Goal: Task Accomplishment & Management: Complete application form

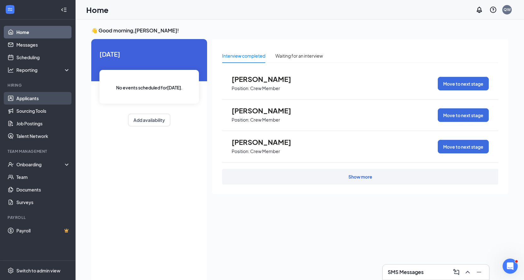
click at [39, 101] on link "Applicants" at bounding box center [43, 98] width 54 height 13
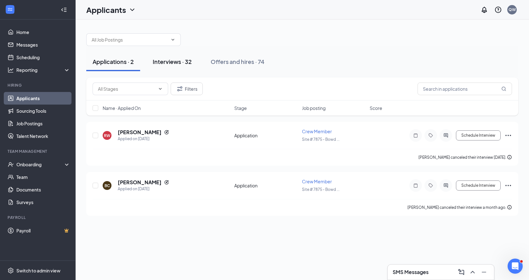
click at [165, 67] on button "Interviews · 32" at bounding box center [172, 61] width 52 height 19
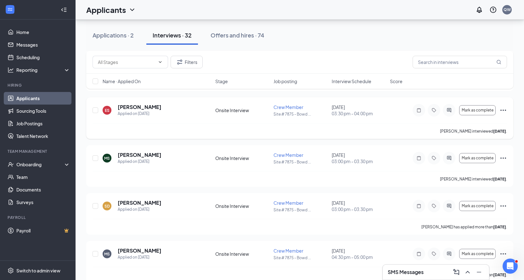
scroll to position [409, 0]
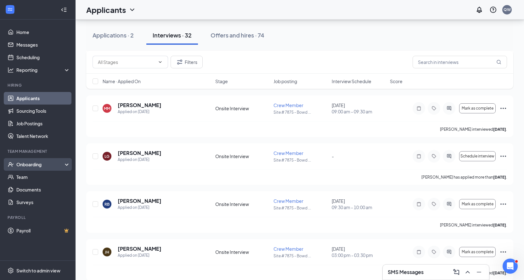
click at [52, 168] on div "Onboarding" at bounding box center [40, 164] width 48 height 6
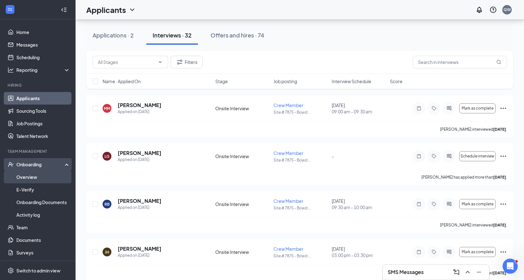
click at [36, 175] on link "Overview" at bounding box center [43, 177] width 54 height 13
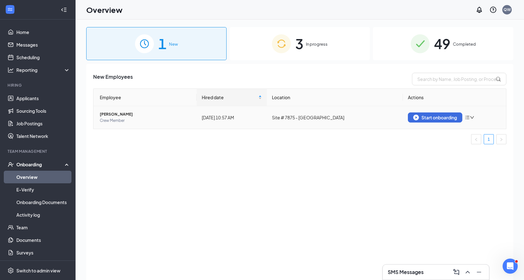
click at [115, 114] on span "[PERSON_NAME]" at bounding box center [146, 114] width 92 height 6
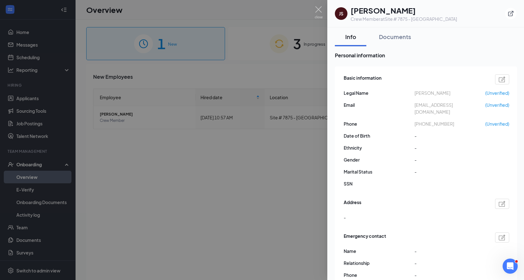
click at [503, 80] on img at bounding box center [502, 80] width 7 height 6
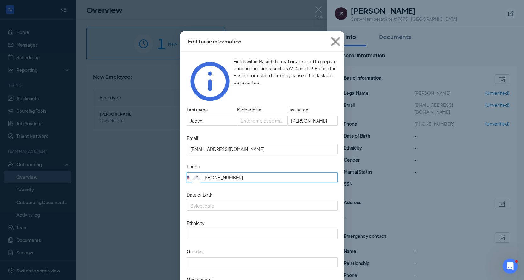
click at [246, 172] on input "[PHONE_NUMBER]" at bounding box center [262, 177] width 151 height 10
type input "("
type input "4706297426"
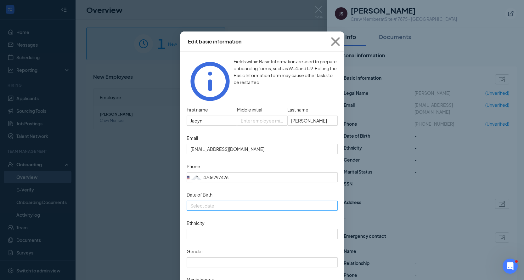
click at [256, 202] on input "Date of Birth" at bounding box center [262, 205] width 142 height 7
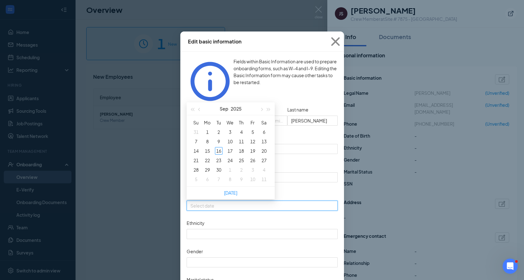
click at [283, 182] on form "First name Jadyn Middle initial Last name [PERSON_NAME] Email [EMAIL_ADDRESS][D…" at bounding box center [262, 211] width 151 height 212
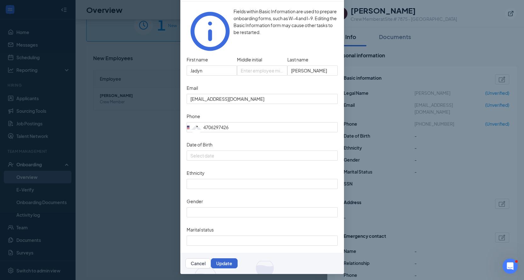
scroll to position [28, 0]
click at [238, 263] on button "Update" at bounding box center [224, 263] width 27 height 10
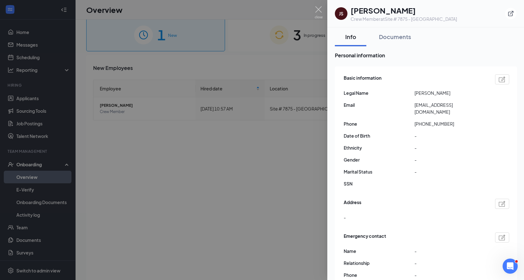
scroll to position [0, 0]
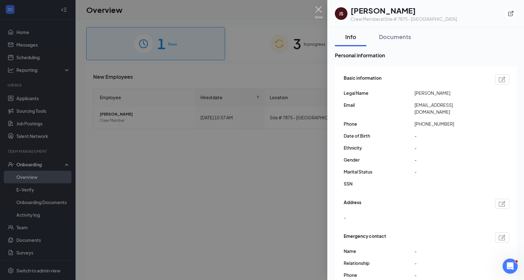
click at [317, 10] on img at bounding box center [319, 12] width 8 height 12
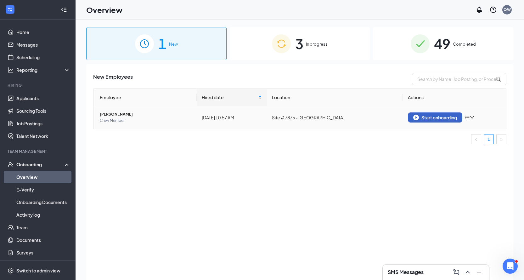
click at [415, 118] on img "button" at bounding box center [416, 118] width 6 height 6
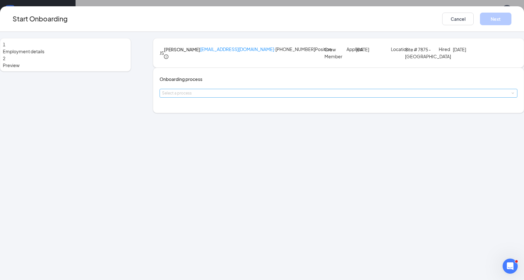
click at [256, 96] on div "Select a process" at bounding box center [337, 93] width 350 height 6
click at [227, 137] on li "Crew Member Onboarding Process" at bounding box center [224, 140] width 103 height 11
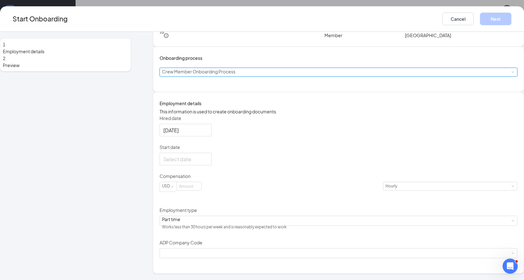
scroll to position [53, 0]
click at [201, 163] on input "Start date" at bounding box center [184, 159] width 43 height 8
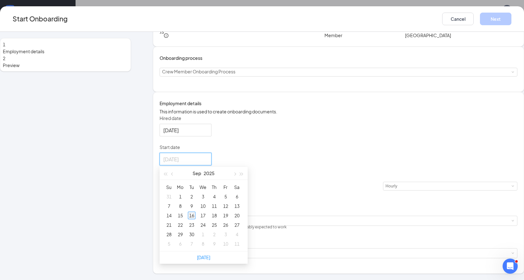
type input "[DATE]"
click at [196, 219] on div "16" at bounding box center [192, 216] width 8 height 8
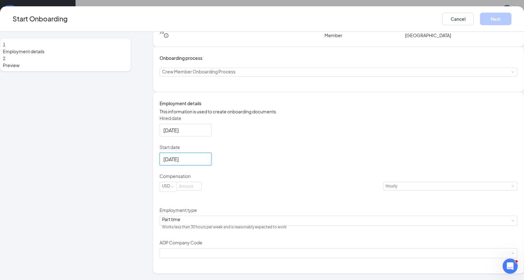
scroll to position [28, 0]
click at [202, 190] on input at bounding box center [189, 186] width 25 height 8
type input "11"
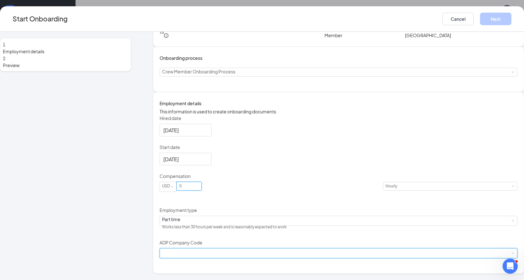
click at [223, 258] on div at bounding box center [338, 252] width 353 height 9
click at [206, 268] on li "B6X - Wenmarr Management Company LLC" at bounding box center [222, 272] width 103 height 10
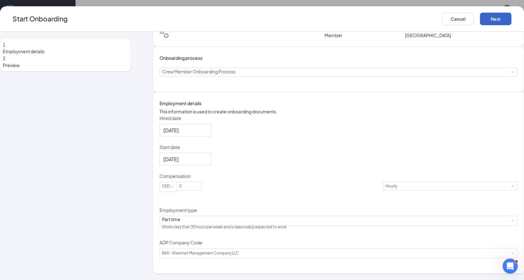
click at [480, 21] on button "Next" at bounding box center [495, 19] width 31 height 13
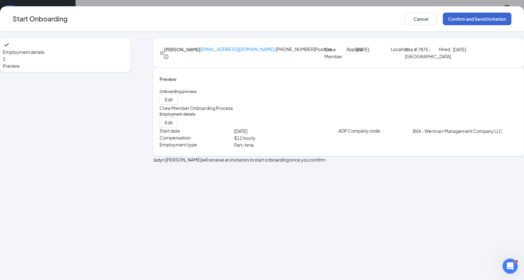
scroll to position [0, 0]
click at [477, 16] on button "Confirm and Send Invitation" at bounding box center [477, 19] width 69 height 13
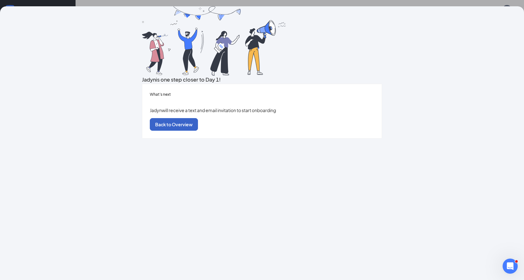
click at [198, 131] on button "Back to Overview" at bounding box center [174, 124] width 48 height 13
